Goal: Check status: Check status

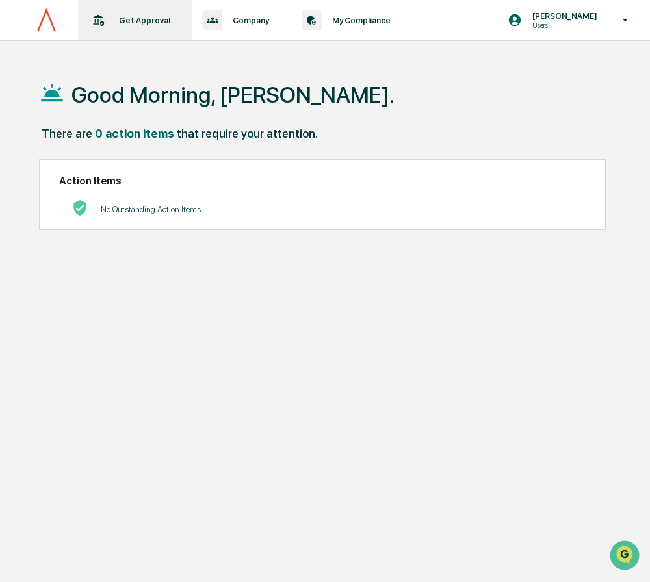
click at [169, 14] on div "Get Approval Content & Transactions" at bounding box center [133, 20] width 101 height 40
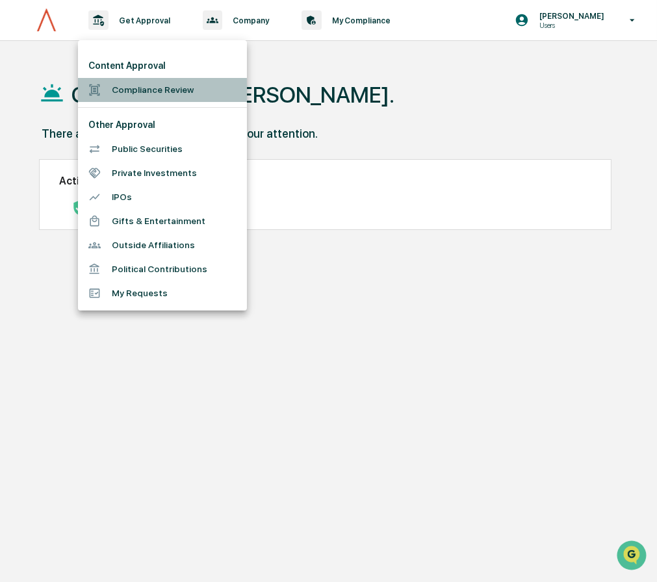
click at [162, 88] on li "Compliance Review" at bounding box center [162, 90] width 169 height 24
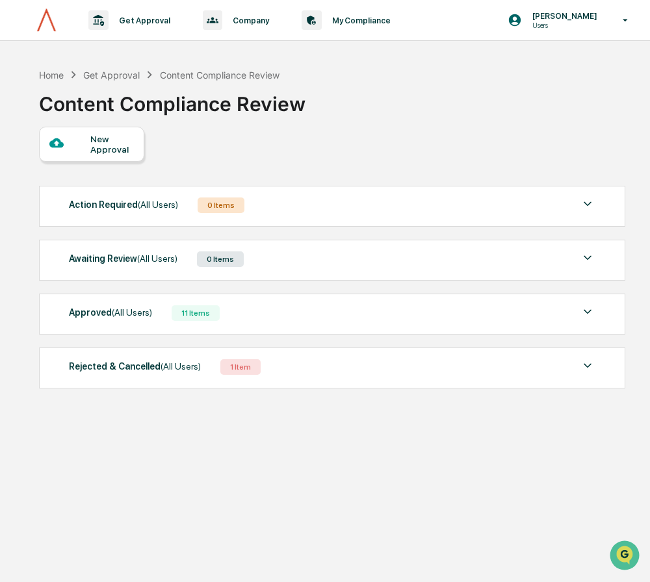
click at [185, 320] on div "11 Items" at bounding box center [196, 313] width 48 height 16
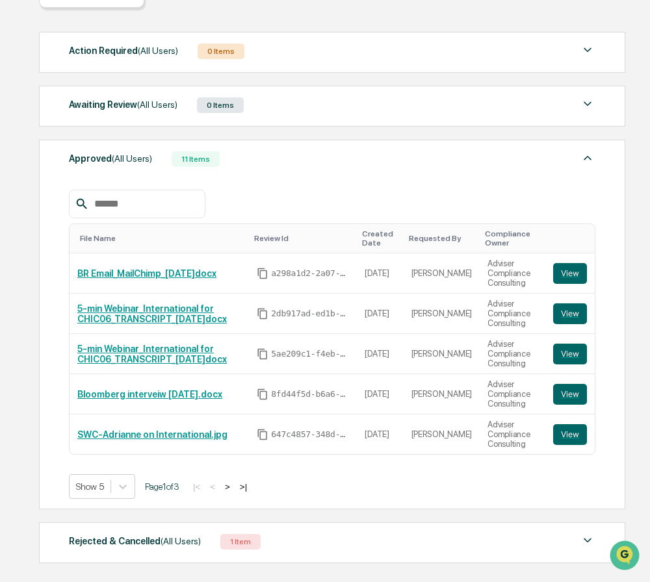
scroll to position [157, 0]
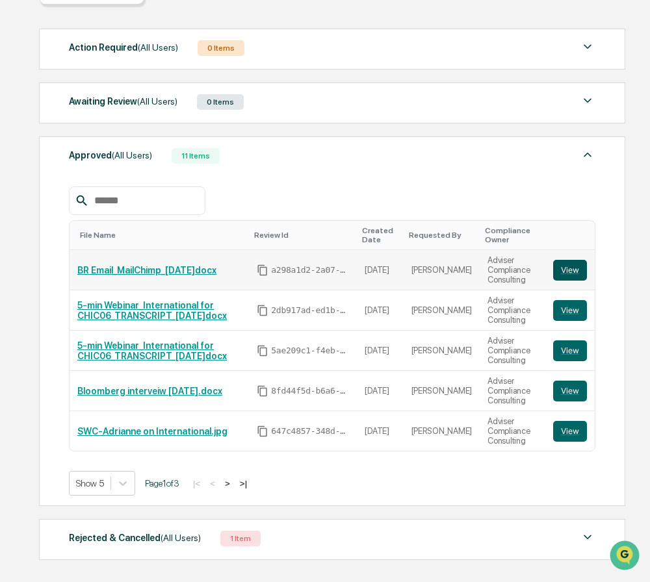
click at [571, 274] on button "View" at bounding box center [570, 270] width 34 height 21
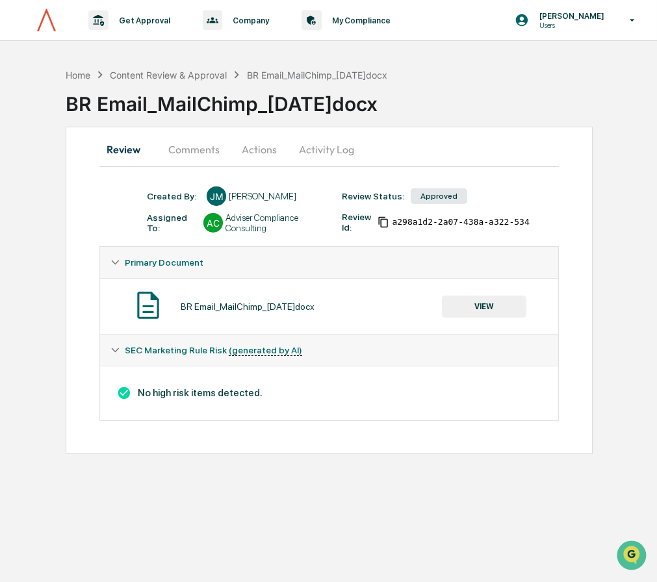
click at [571, 274] on div "Review Comments Actions Activity Log Created By: ‎ ‎ [PERSON_NAME] [PERSON_NAME…" at bounding box center [329, 291] width 527 height 328
